Goal: Information Seeking & Learning: Learn about a topic

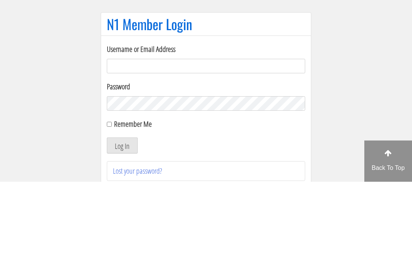
type input "[EMAIL_ADDRESS][DOMAIN_NAME]"
click at [122, 215] on button "Log In" at bounding box center [122, 223] width 31 height 16
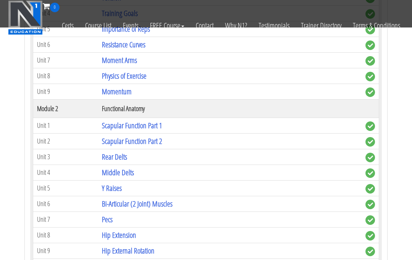
scroll to position [585, 0]
click at [113, 230] on link "Hip Extension" at bounding box center [119, 235] width 34 height 10
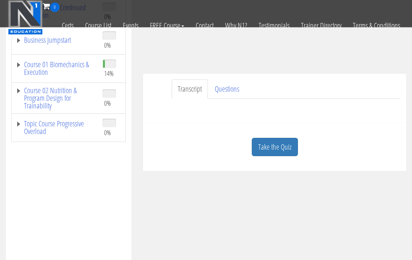
scroll to position [157, 0]
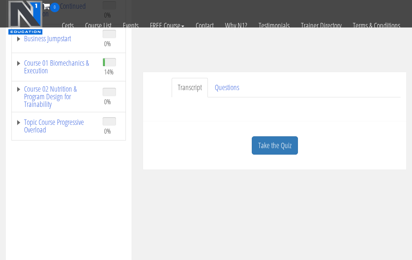
click at [289, 136] on link "Take the Quiz" at bounding box center [275, 145] width 46 height 19
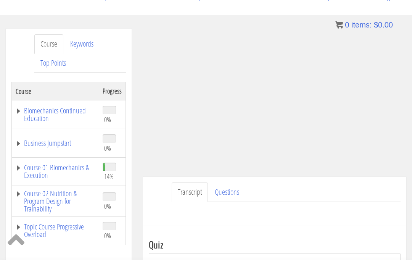
scroll to position [103, 0]
click at [34, 163] on link "Course 01 Biomechanics & Execution" at bounding box center [55, 170] width 79 height 15
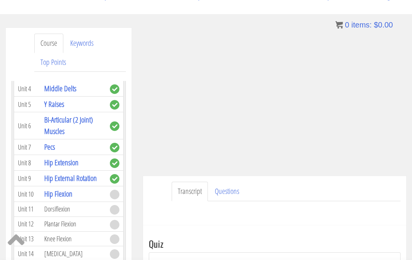
scroll to position [374, 0]
click at [58, 188] on link "Hip Flexion" at bounding box center [58, 193] width 28 height 10
click at [64, 188] on link "Hip Flexion" at bounding box center [58, 193] width 28 height 10
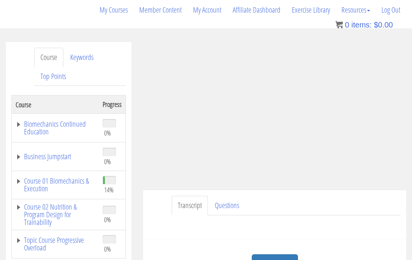
scroll to position [87, 0]
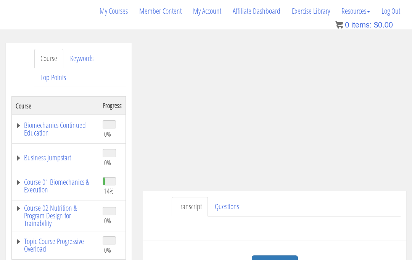
click at [286, 255] on link "Take the Quiz" at bounding box center [275, 264] width 46 height 19
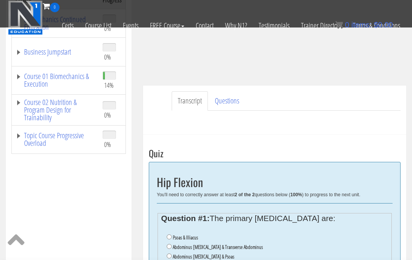
scroll to position [144, 0]
click at [173, 234] on label "Psoas & Illiacus" at bounding box center [185, 237] width 25 height 6
click at [172, 234] on input "Psoas & Illiacus" at bounding box center [169, 236] width 5 height 5
radio input "true"
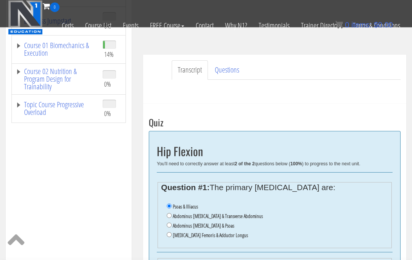
scroll to position [186, 0]
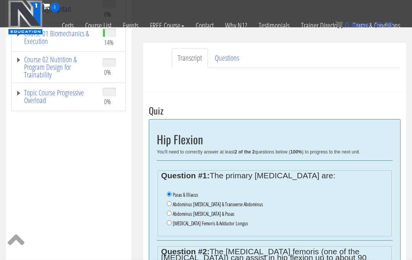
radio input "true"
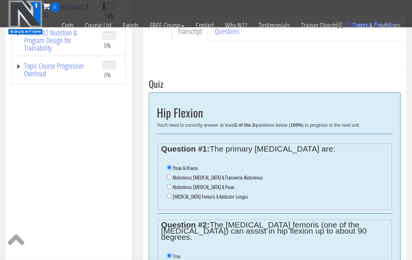
scroll to position [213, 0]
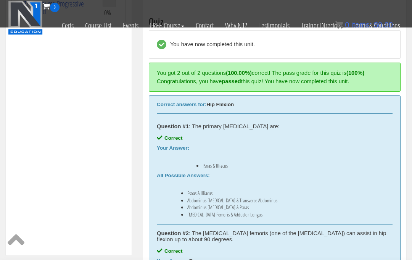
scroll to position [274, 0]
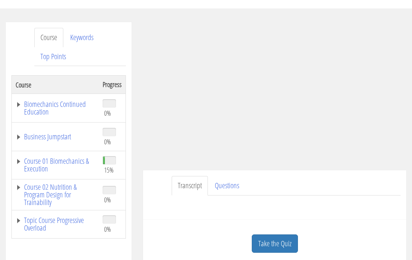
scroll to position [108, 0]
click at [37, 157] on link "Course 01 Biomechanics & Execution" at bounding box center [55, 164] width 79 height 15
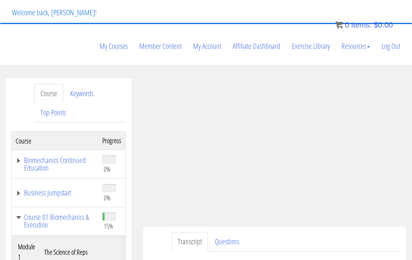
scroll to position [52, 0]
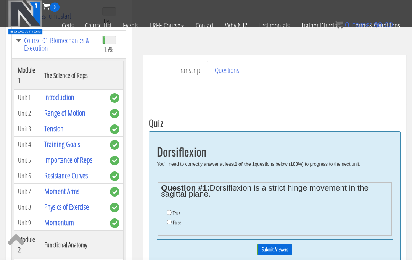
scroll to position [204, 0]
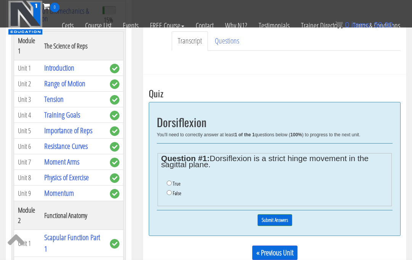
click at [169, 190] on input "False" at bounding box center [169, 192] width 5 height 5
radio input "true"
click at [269, 214] on input "Submit Answers" at bounding box center [274, 220] width 35 height 12
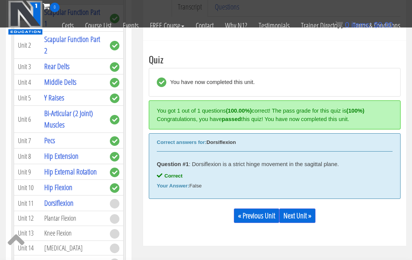
scroll to position [196, 0]
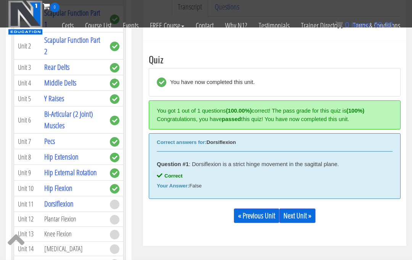
click at [298, 208] on link "Next Unit »" at bounding box center [297, 215] width 36 height 14
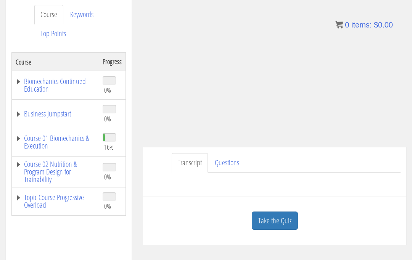
scroll to position [131, 0]
click at [272, 211] on link "Take the Quiz" at bounding box center [275, 220] width 46 height 19
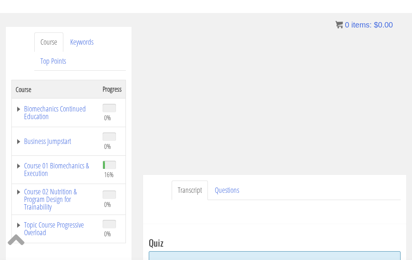
scroll to position [104, 0]
click at [34, 161] on link "Course 01 Biomechanics & Execution" at bounding box center [55, 168] width 79 height 15
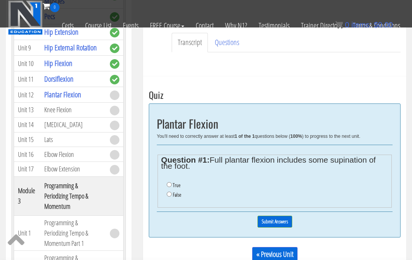
scroll to position [200, 0]
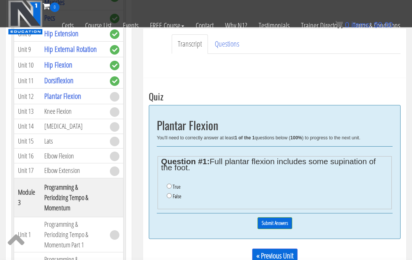
click at [178, 178] on ul "True False" at bounding box center [274, 191] width 227 height 27
click at [174, 184] on label "True" at bounding box center [177, 187] width 8 height 6
click at [172, 184] on input "True" at bounding box center [169, 186] width 5 height 5
radio input "true"
click at [276, 217] on input "Submit Answers" at bounding box center [274, 223] width 35 height 12
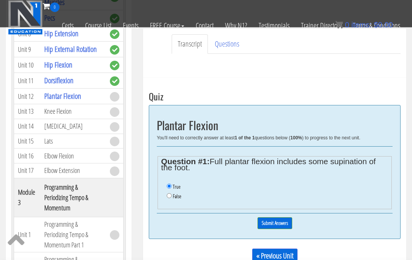
scroll to position [200, 0]
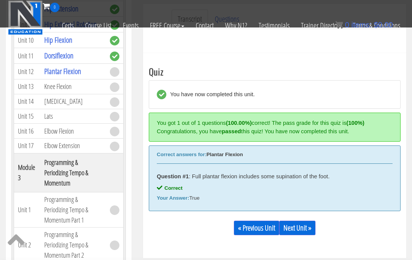
scroll to position [237, 0]
